Goal: Information Seeking & Learning: Learn about a topic

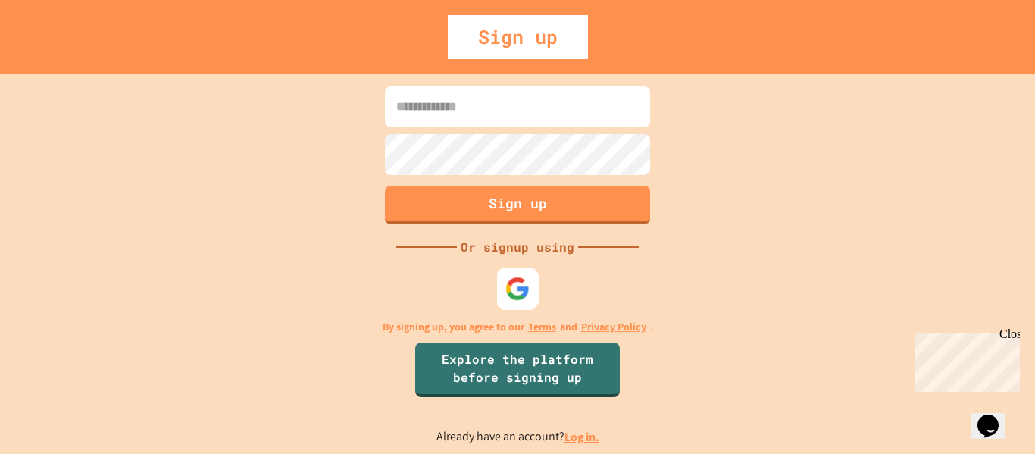
click at [524, 278] on img at bounding box center [517, 288] width 25 height 25
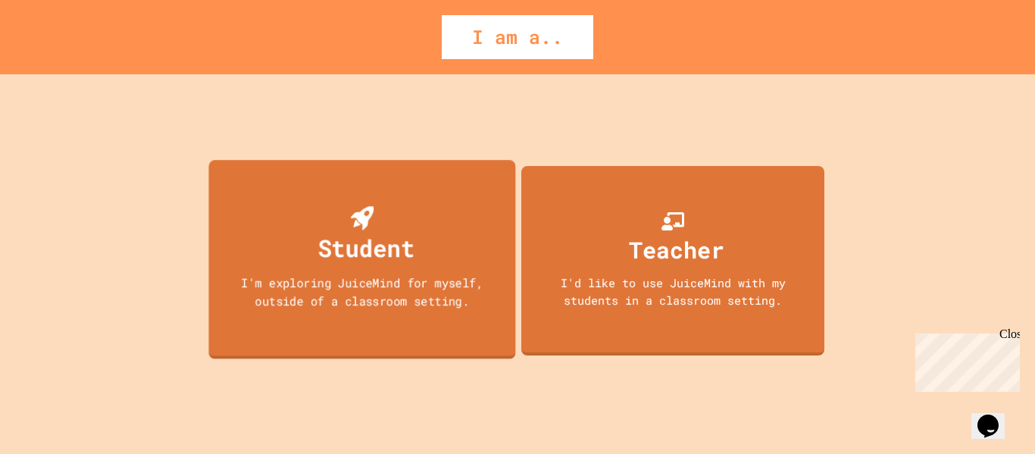
click at [407, 276] on div "I'm exploring JuiceMind for myself, outside of a classroom setting." at bounding box center [362, 292] width 277 height 36
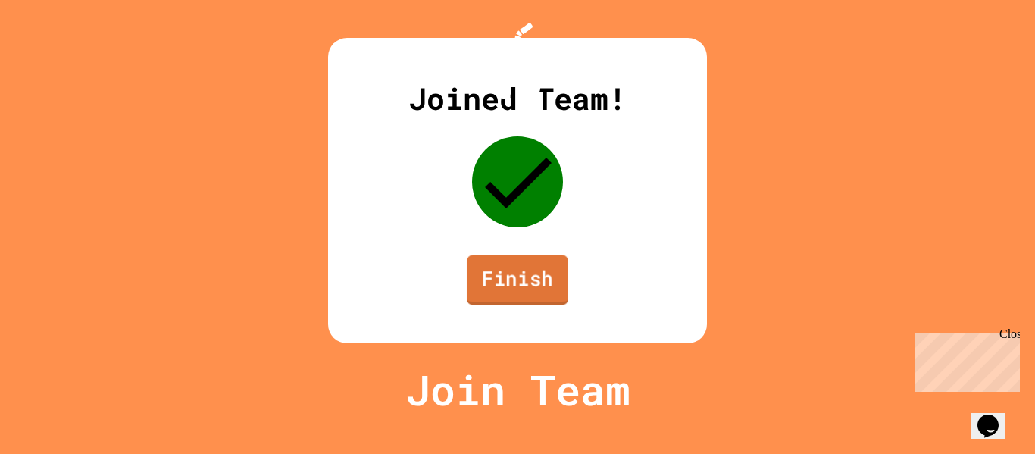
click at [496, 305] on link "Finish" at bounding box center [518, 280] width 102 height 50
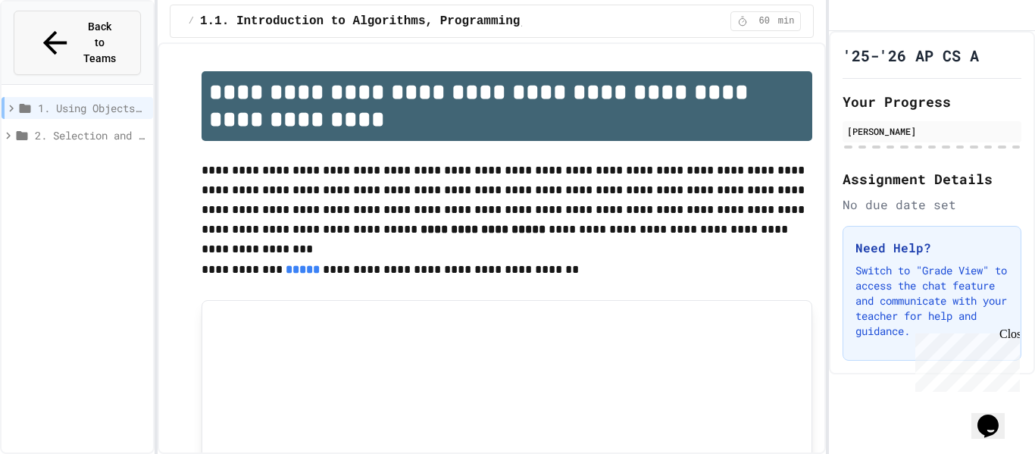
click at [82, 29] on span "Back to Teams" at bounding box center [100, 43] width 36 height 48
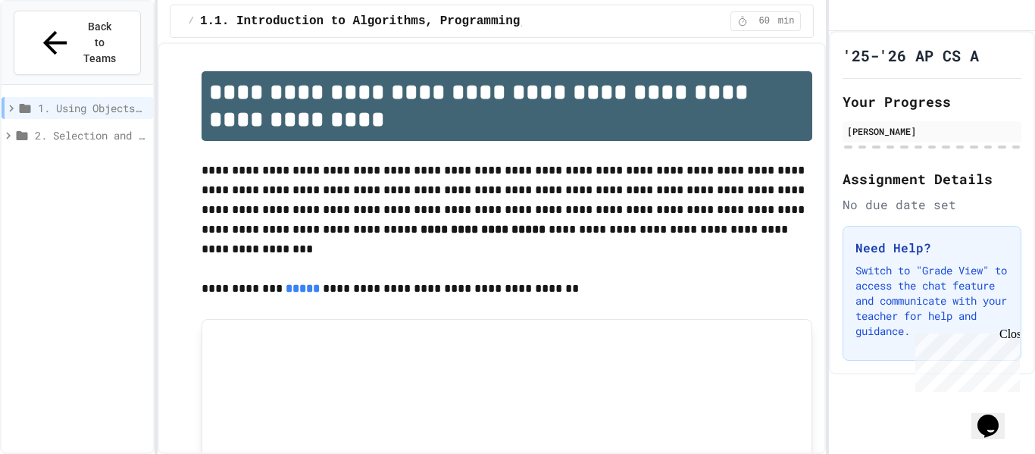
click at [69, 100] on span "1. Using Objects and Methods" at bounding box center [92, 108] width 109 height 16
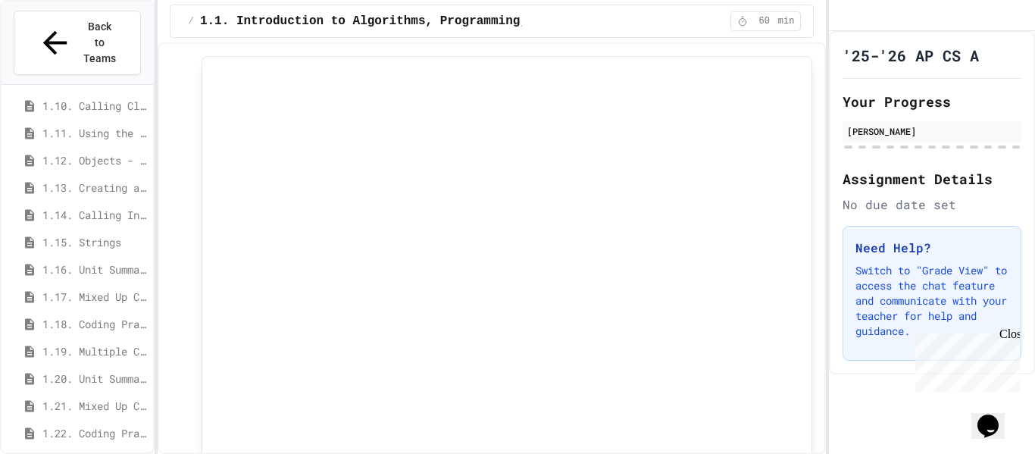
scroll to position [471, 0]
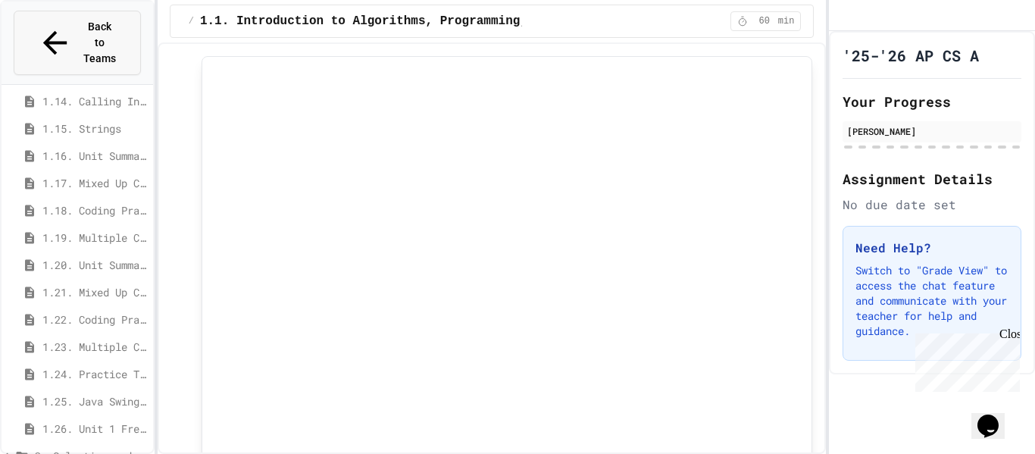
click at [96, 33] on span "Back to Teams" at bounding box center [100, 43] width 36 height 48
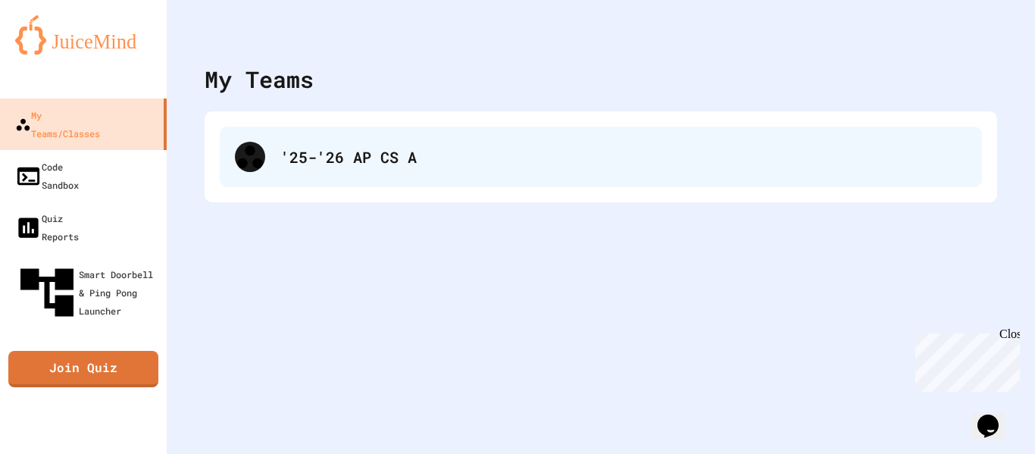
click at [233, 130] on div "'25-'26 AP CS A" at bounding box center [601, 157] width 762 height 61
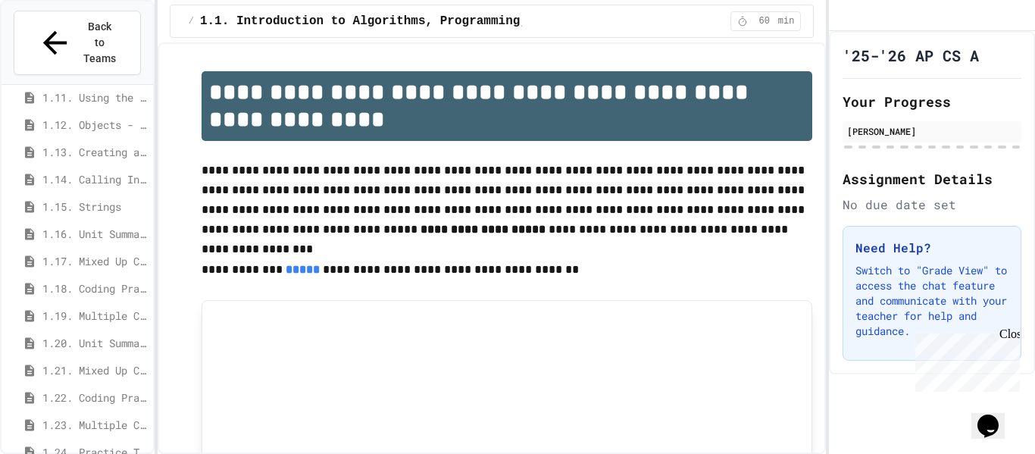
scroll to position [401, 0]
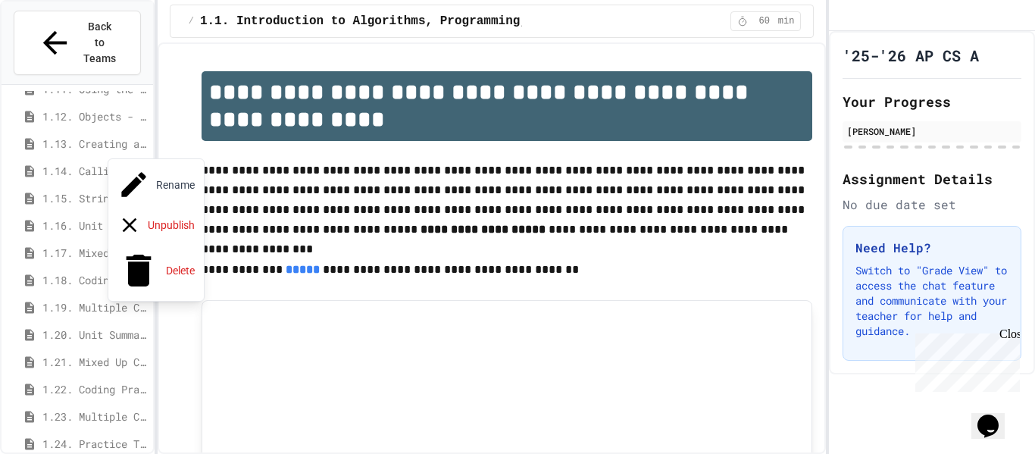
click at [330, 194] on div at bounding box center [517, 227] width 1035 height 454
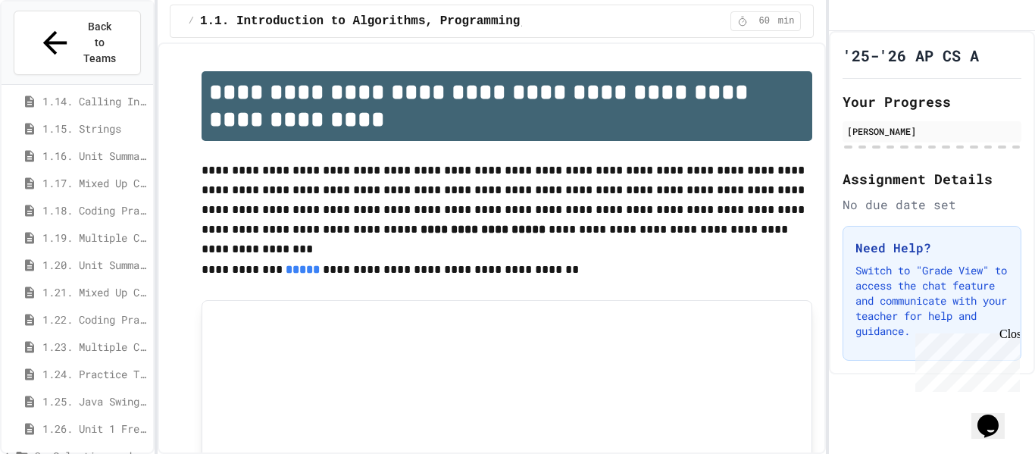
click at [95, 93] on span "1.14. Calling Instance Methods" at bounding box center [94, 101] width 105 height 16
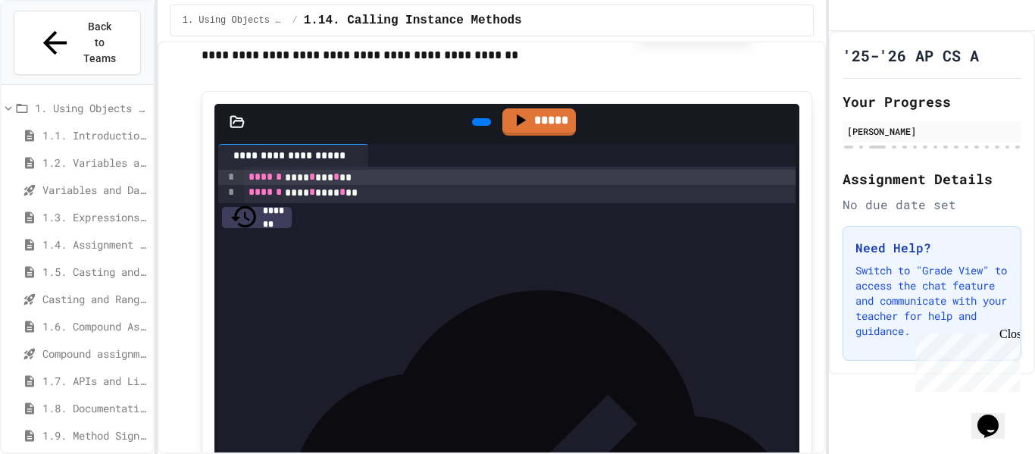
click at [88, 127] on span "1.1. Introduction to Algorithms, Programming, and Compilers" at bounding box center [94, 135] width 105 height 16
